Goal: Transaction & Acquisition: Purchase product/service

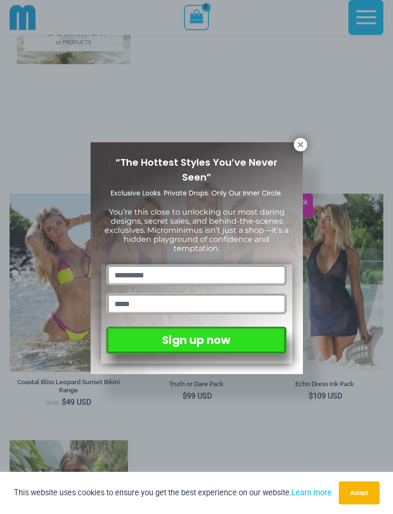
scroll to position [682, 0]
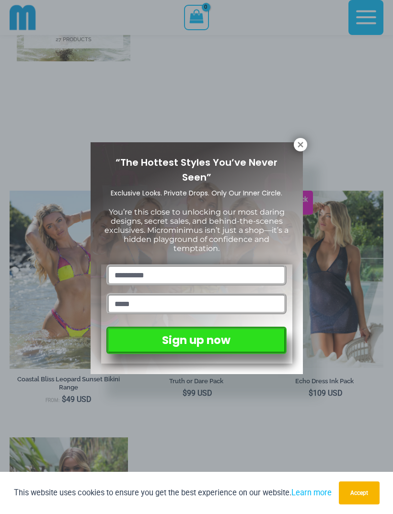
click at [294, 145] on button at bounding box center [300, 144] width 13 height 13
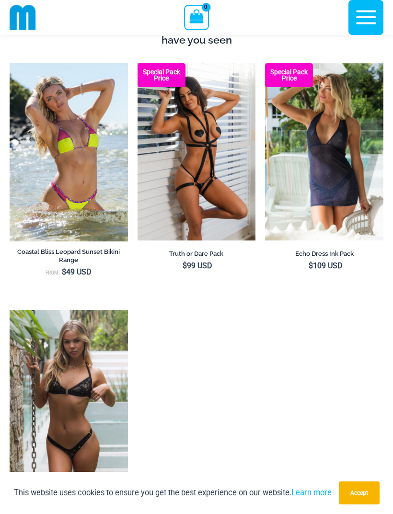
scroll to position [777, 0]
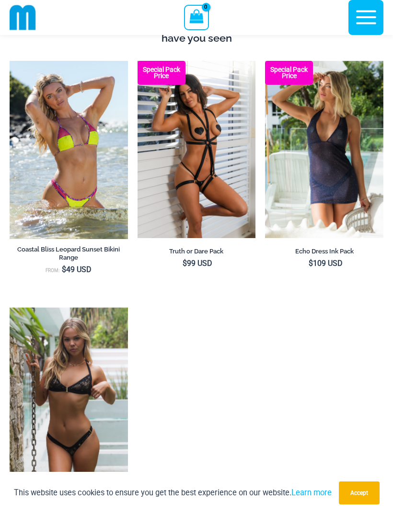
click at [265, 61] on img at bounding box center [265, 61] width 0 height 0
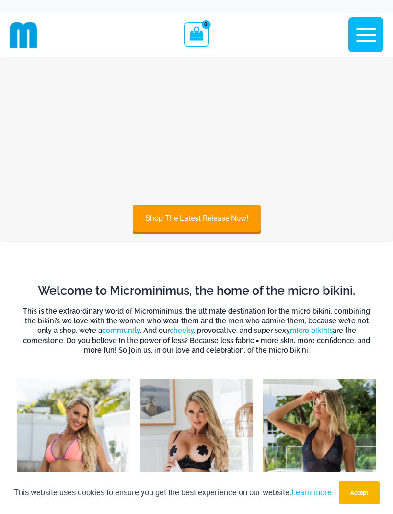
scroll to position [13, 0]
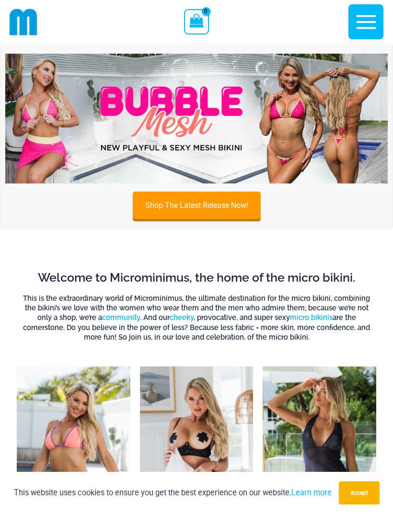
click at [155, 207] on link "Shop The Latest Release Now!" at bounding box center [197, 205] width 128 height 27
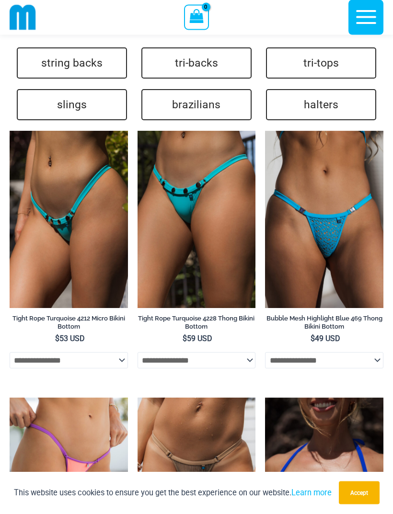
scroll to position [2671, 0]
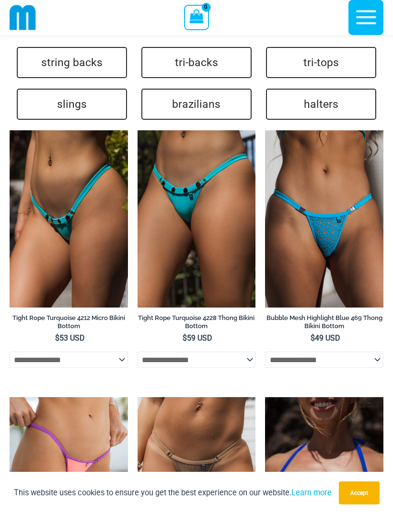
click at [10, 130] on img at bounding box center [10, 130] width 0 height 0
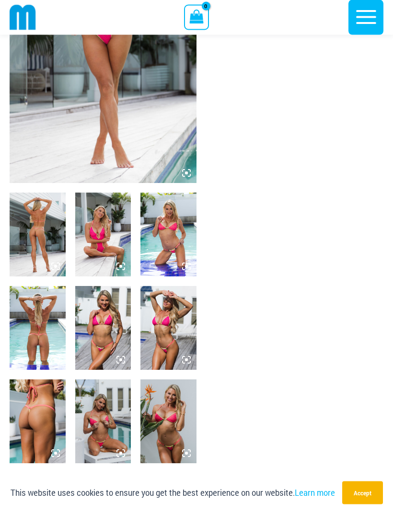
scroll to position [142, 0]
